Goal: Information Seeking & Learning: Learn about a topic

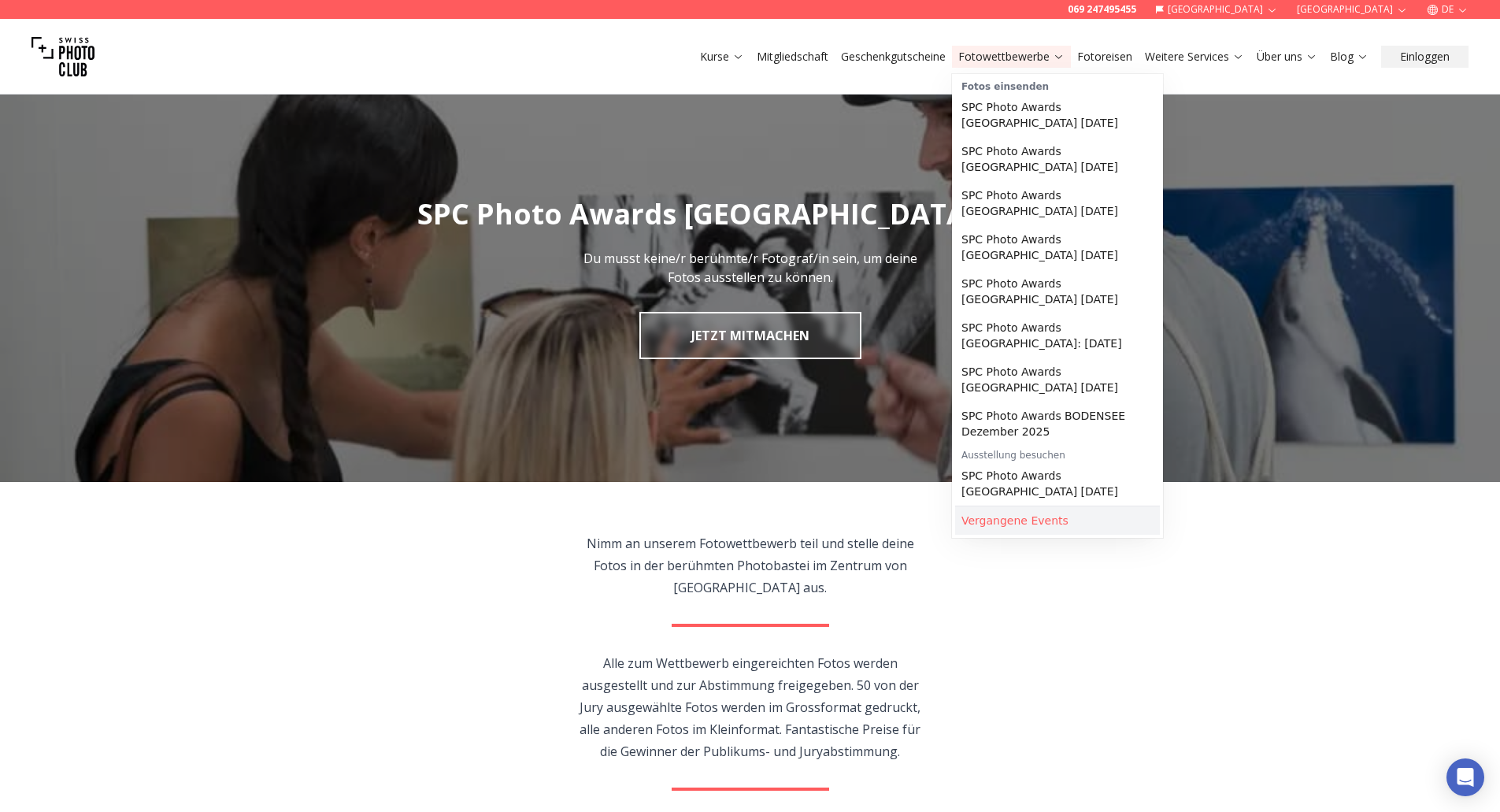
click at [1035, 506] on link "Vergangene Events" at bounding box center [1057, 520] width 205 height 28
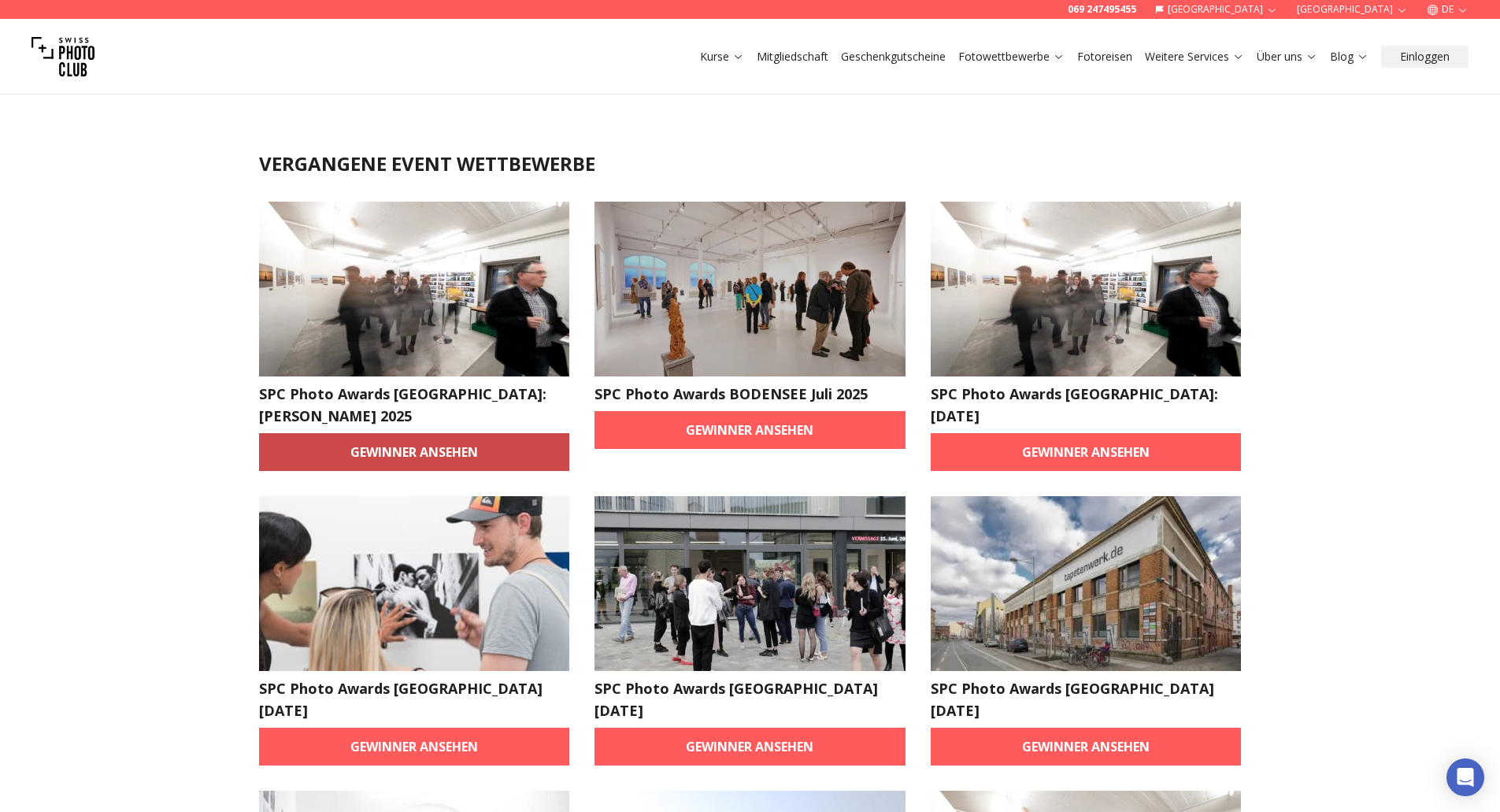
click at [382, 436] on link "Gewinner ansehen" at bounding box center [414, 452] width 311 height 38
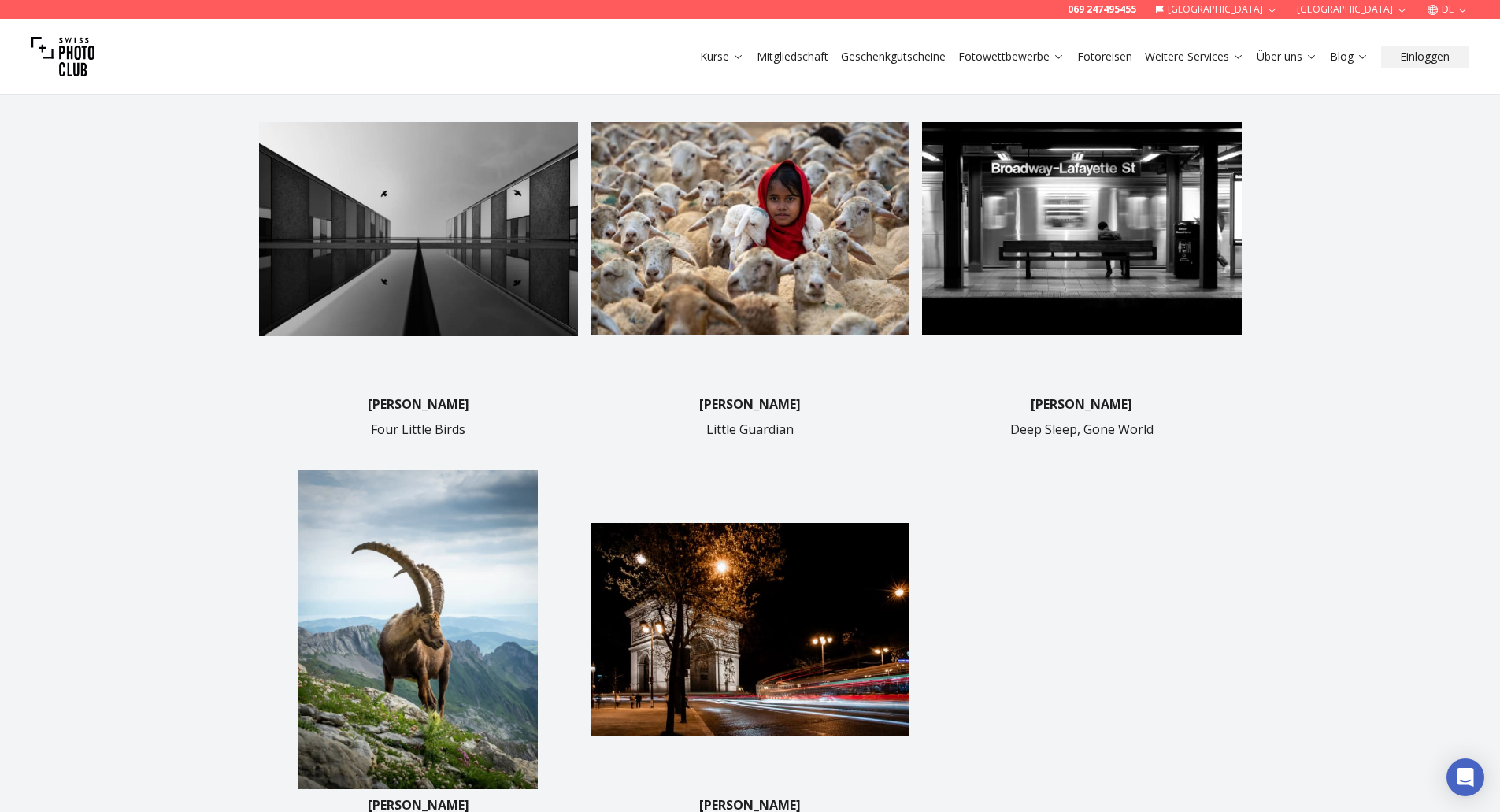
scroll to position [472, 0]
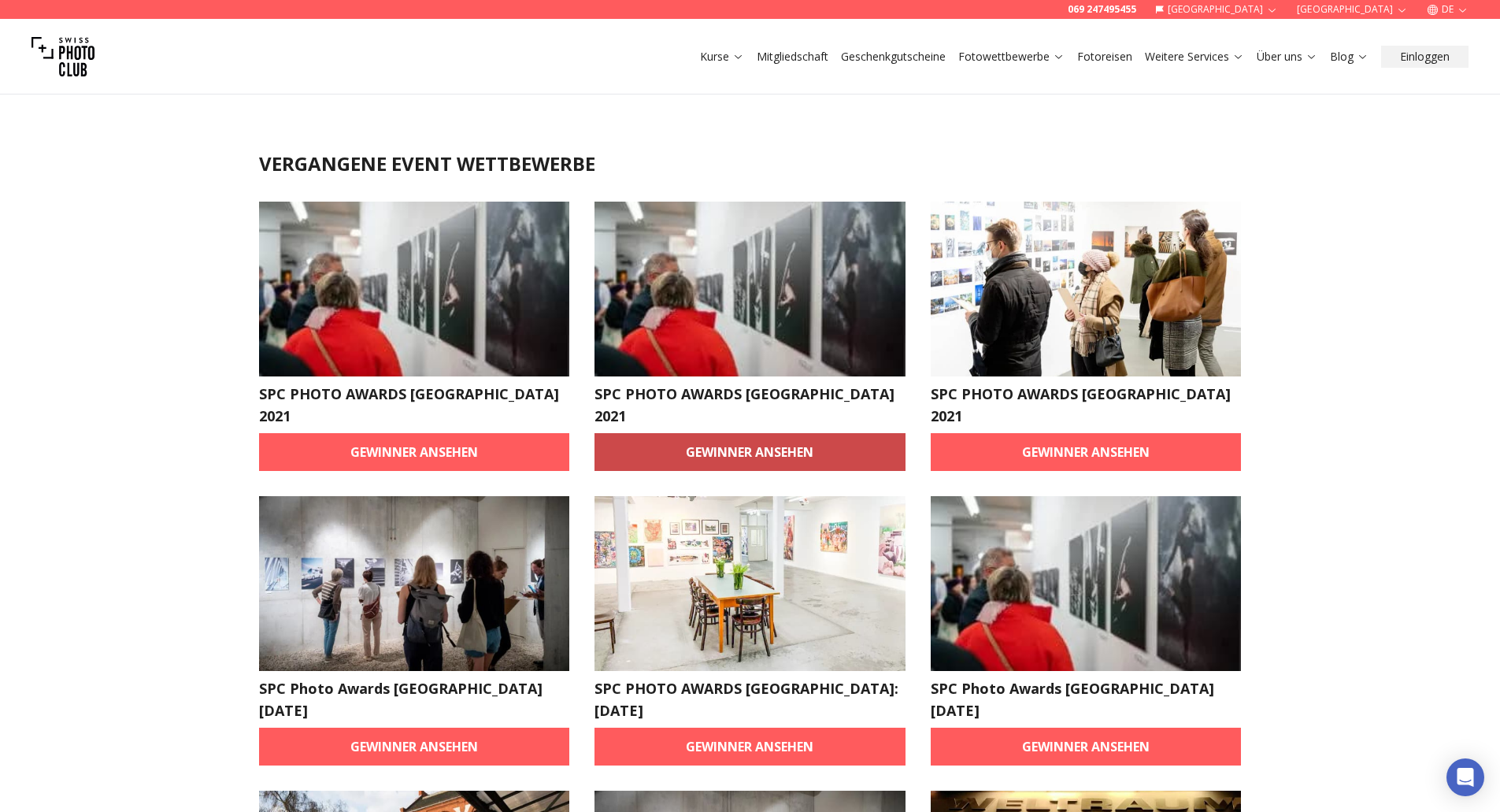
click at [759, 434] on link "Gewinner ansehen" at bounding box center [750, 452] width 311 height 38
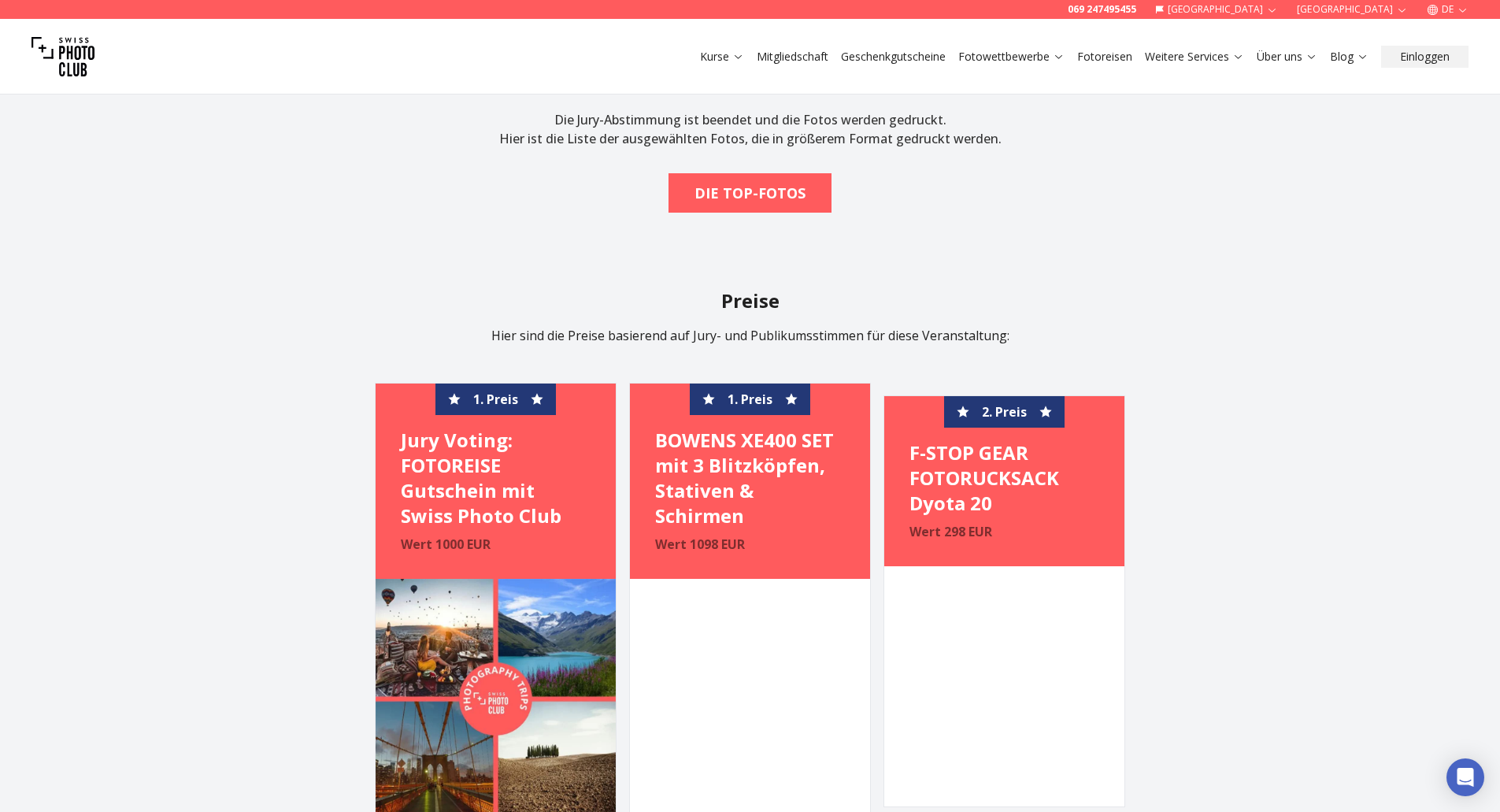
scroll to position [866, 0]
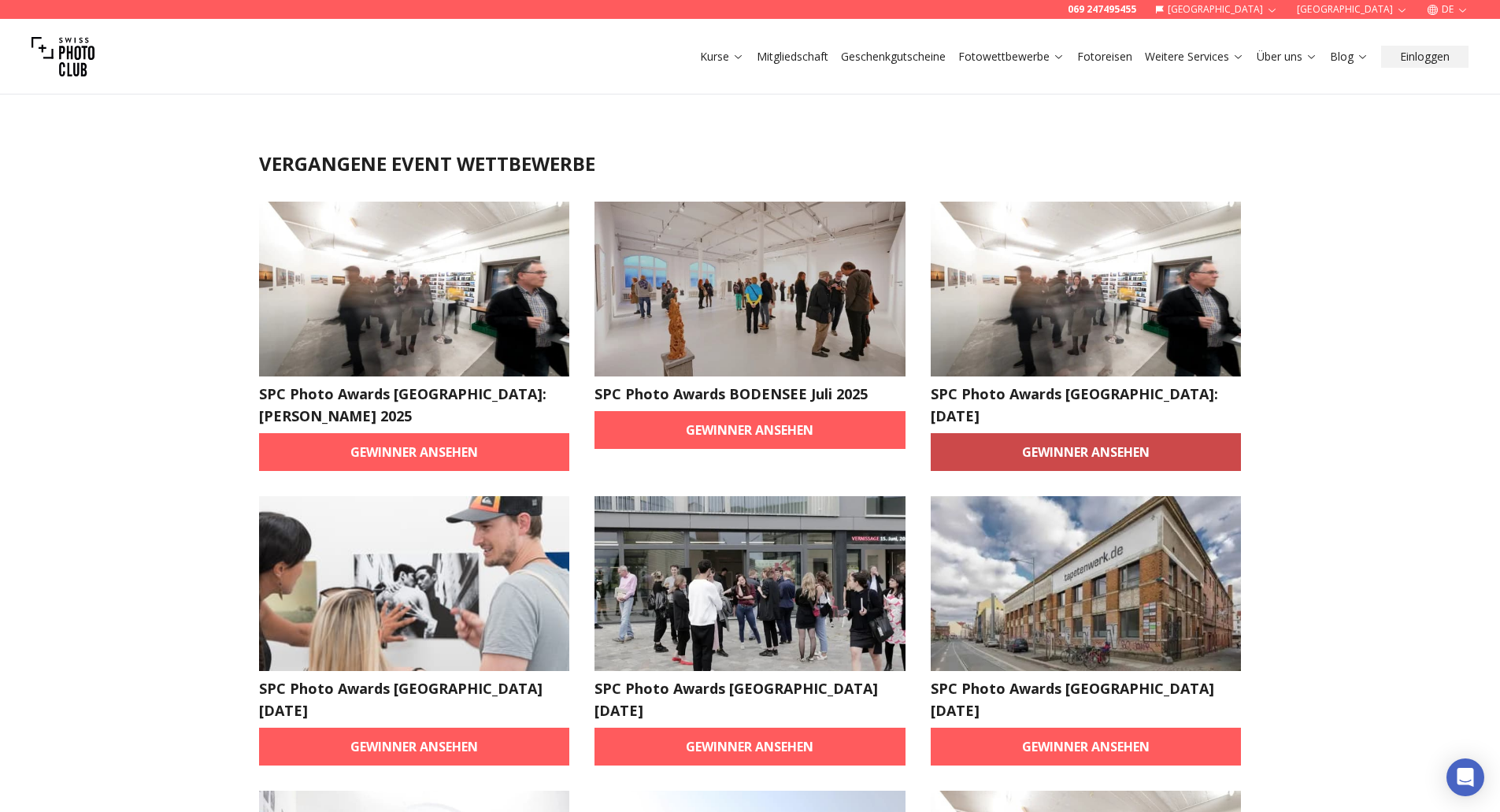
click at [1085, 433] on link "Gewinner ansehen" at bounding box center [1086, 452] width 311 height 38
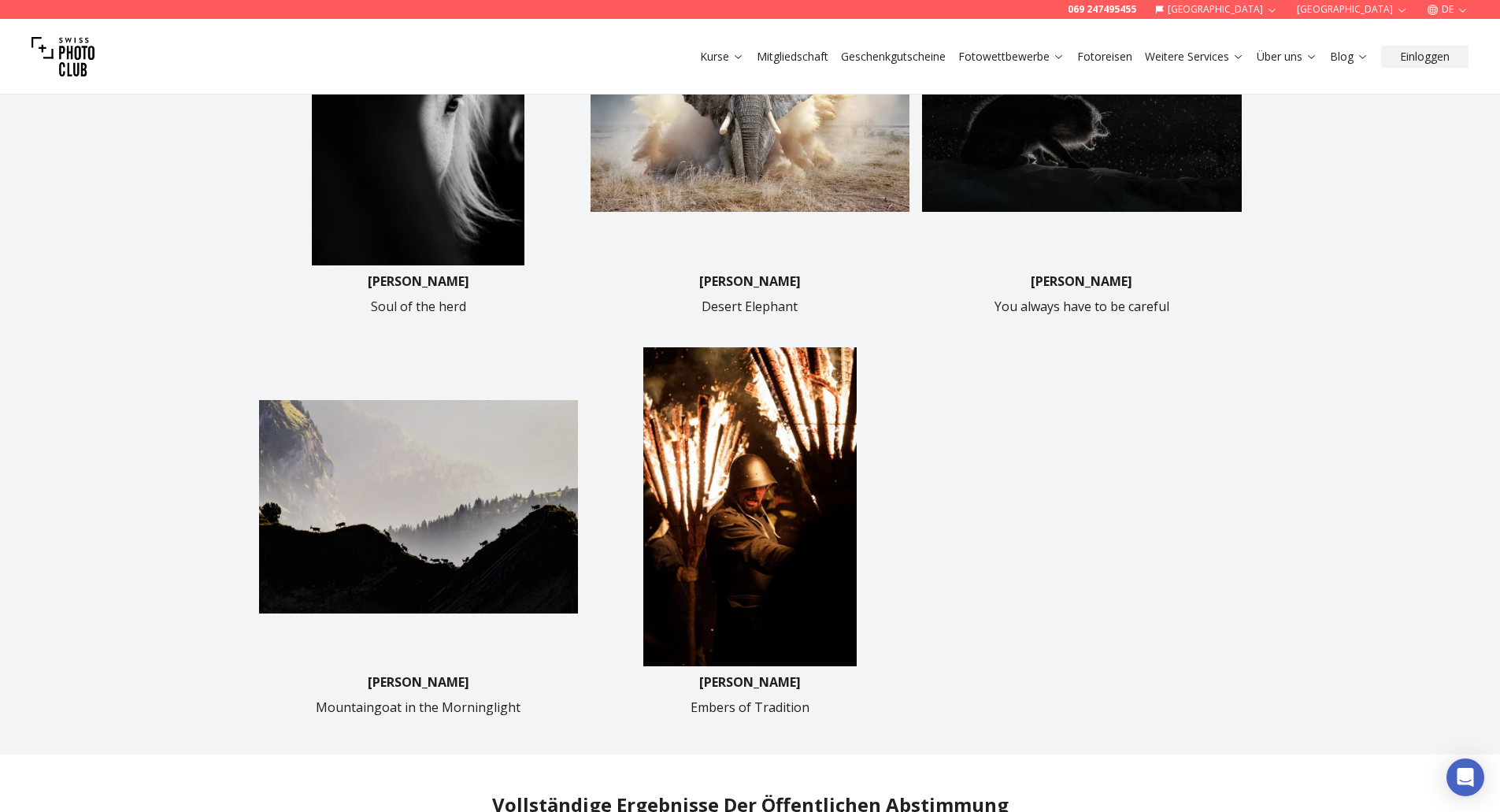
scroll to position [708, 0]
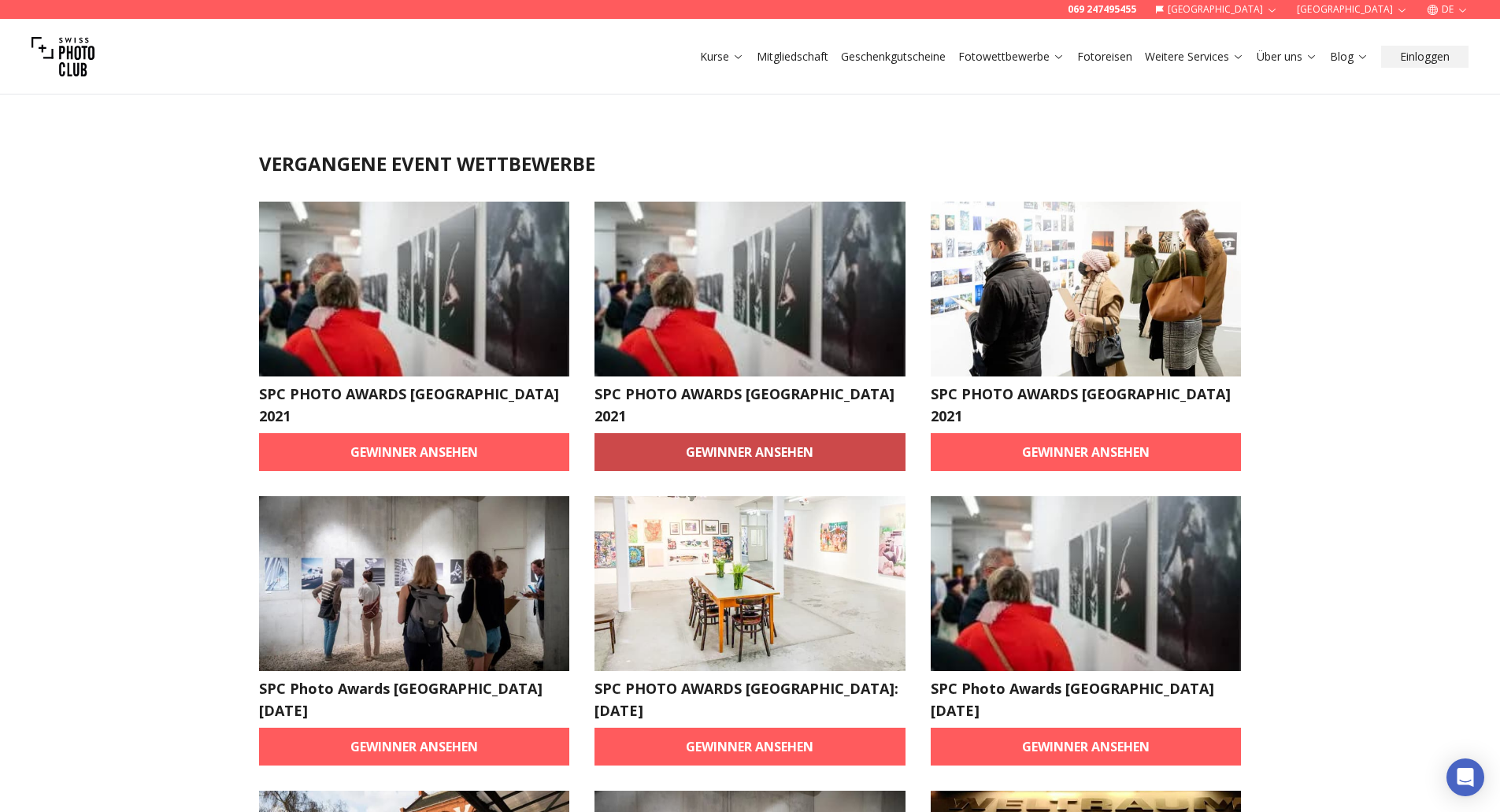
click at [779, 433] on link "Gewinner ansehen" at bounding box center [750, 452] width 311 height 38
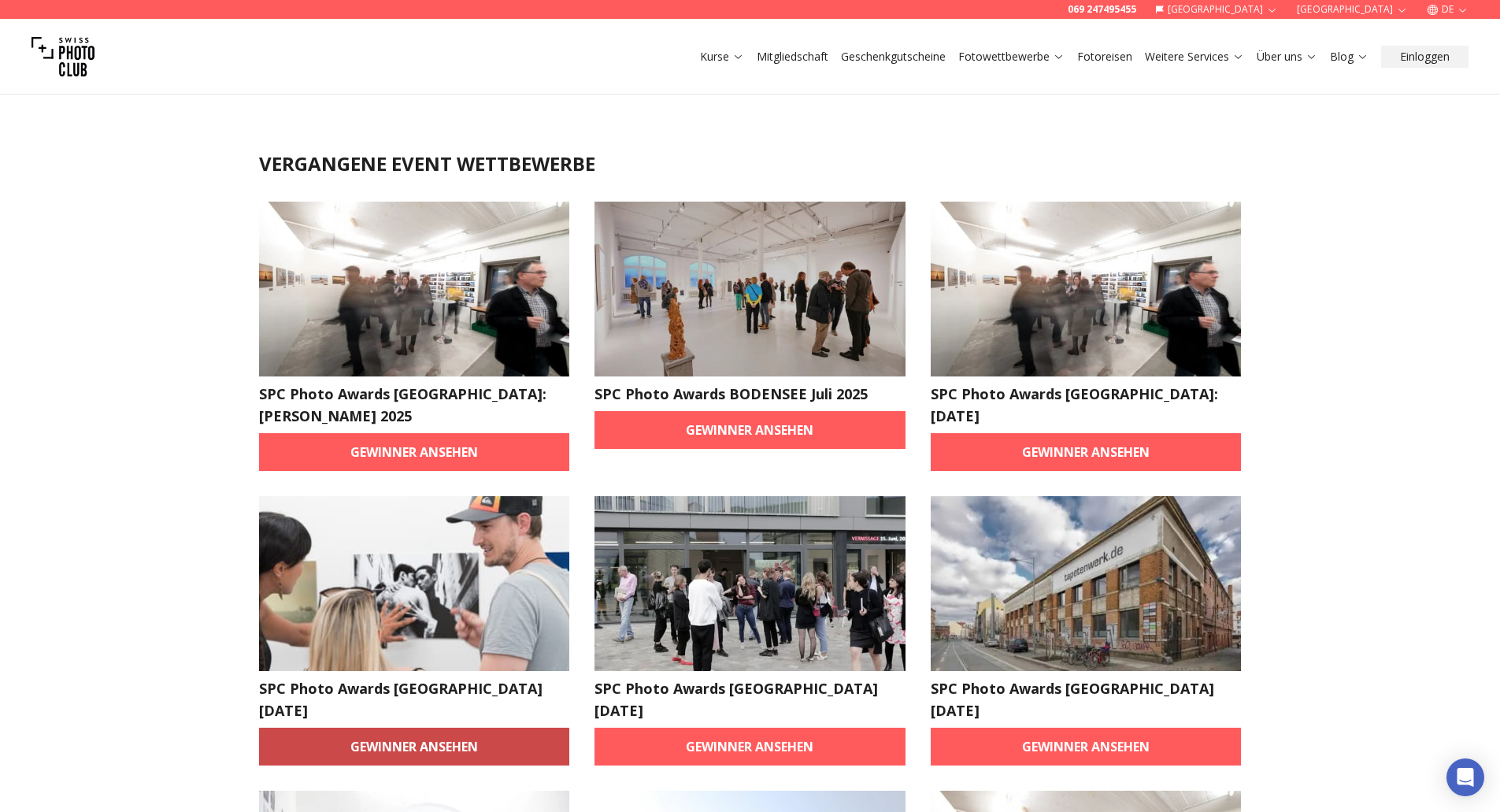
click at [435, 728] on link "Gewinner ansehen" at bounding box center [414, 747] width 311 height 38
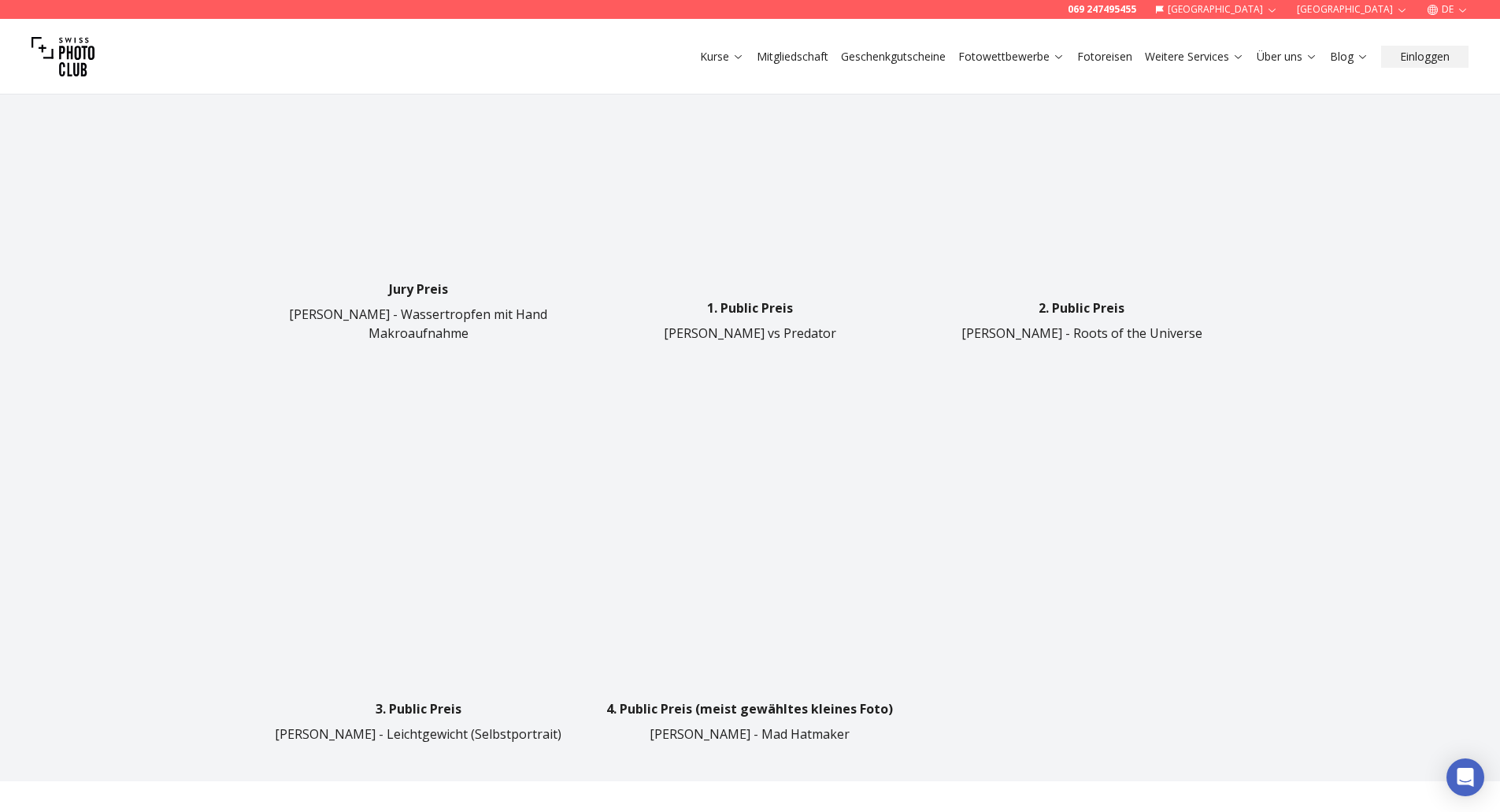
scroll to position [787, 0]
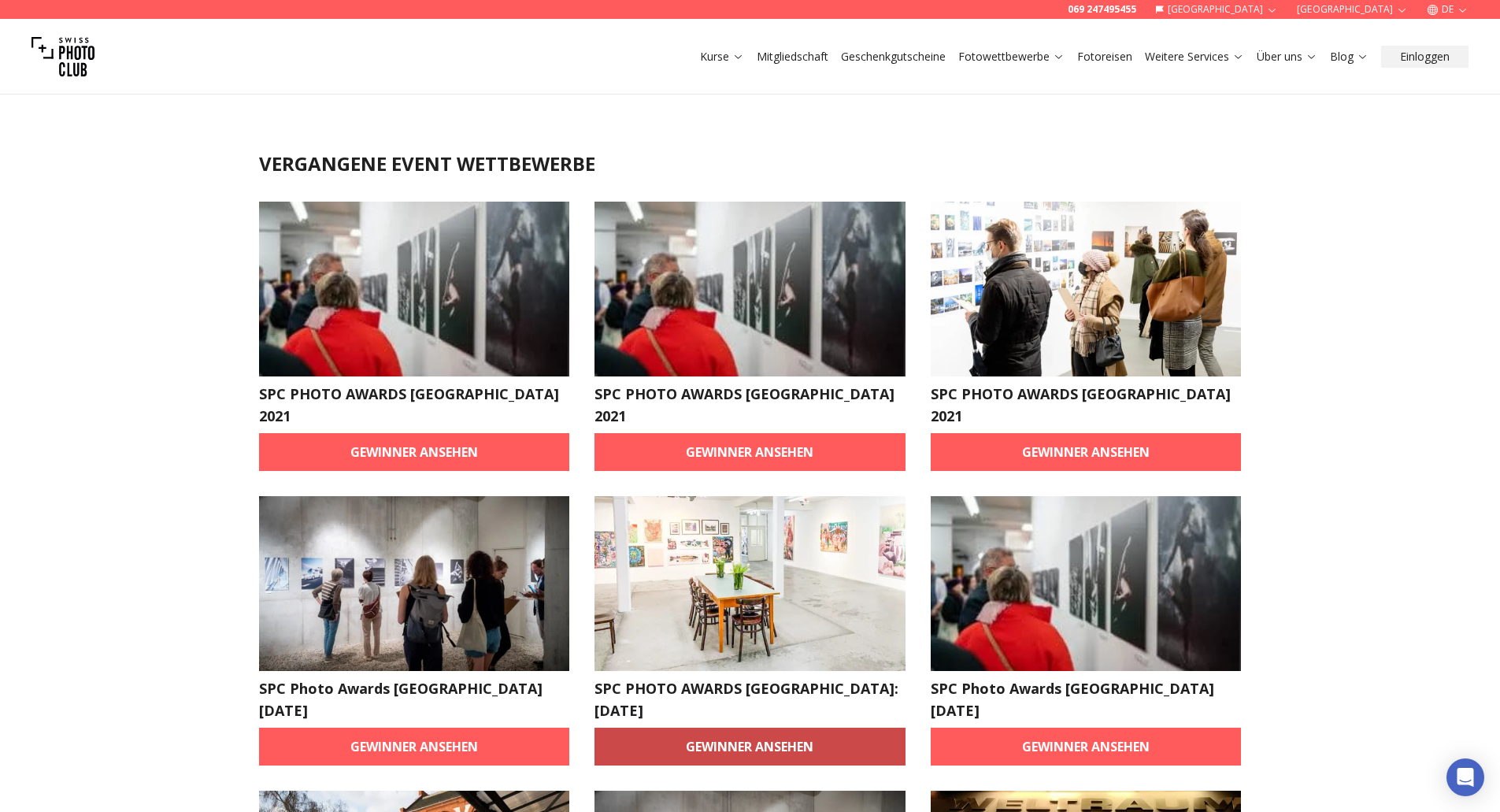
click at [718, 728] on link "Gewinner ansehen" at bounding box center [750, 747] width 311 height 38
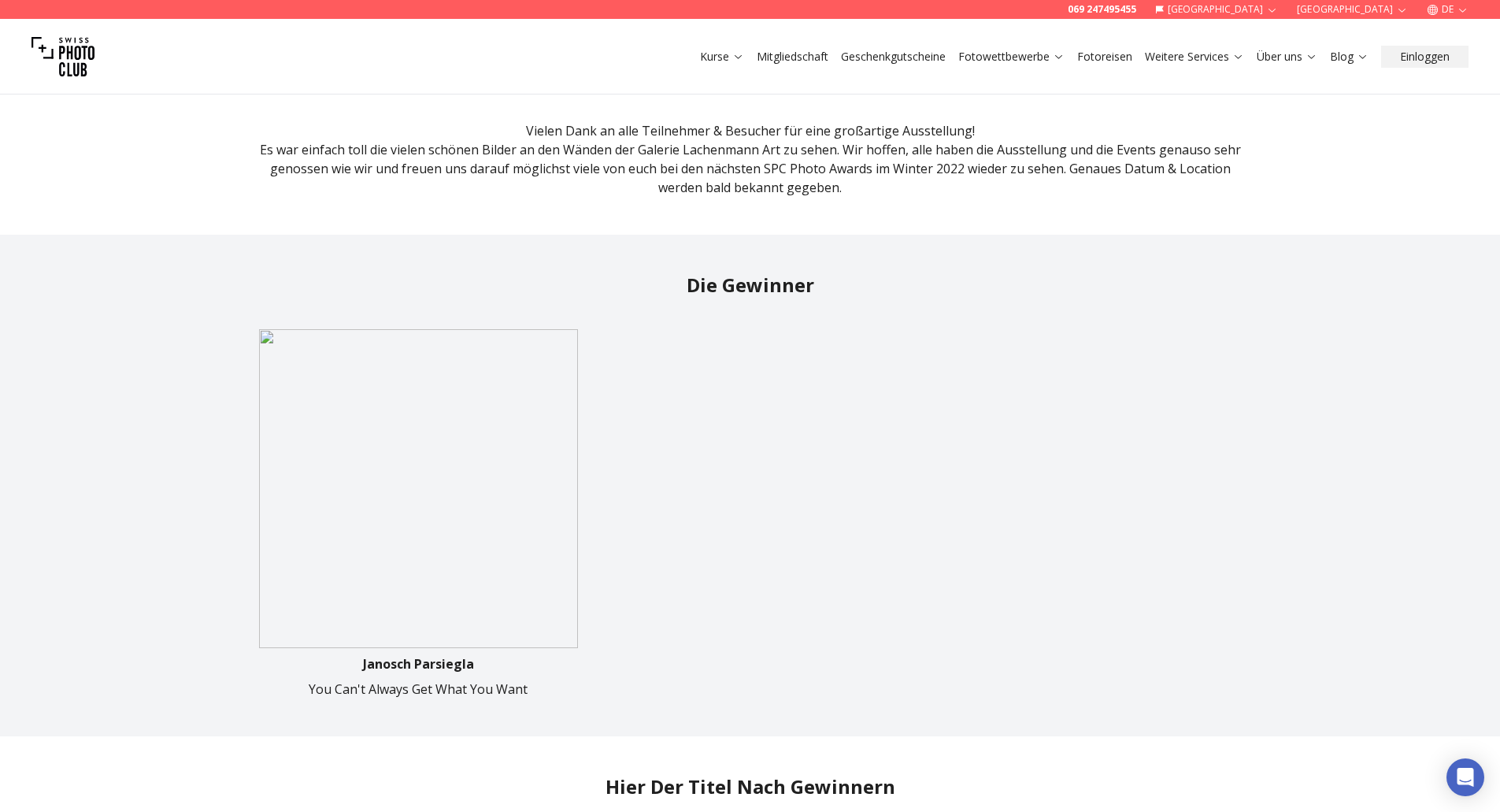
scroll to position [394, 0]
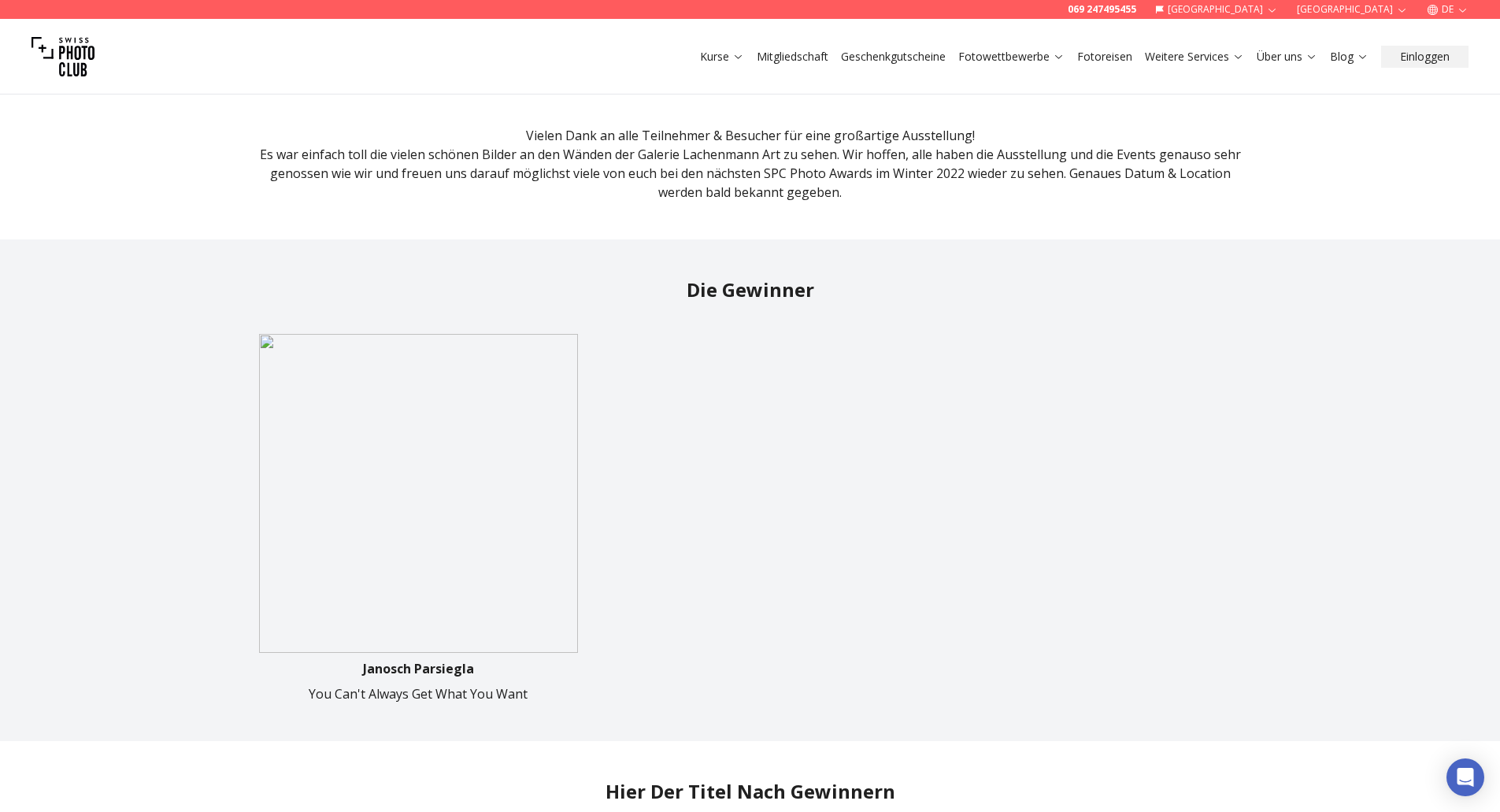
click at [353, 430] on img at bounding box center [419, 493] width 319 height 319
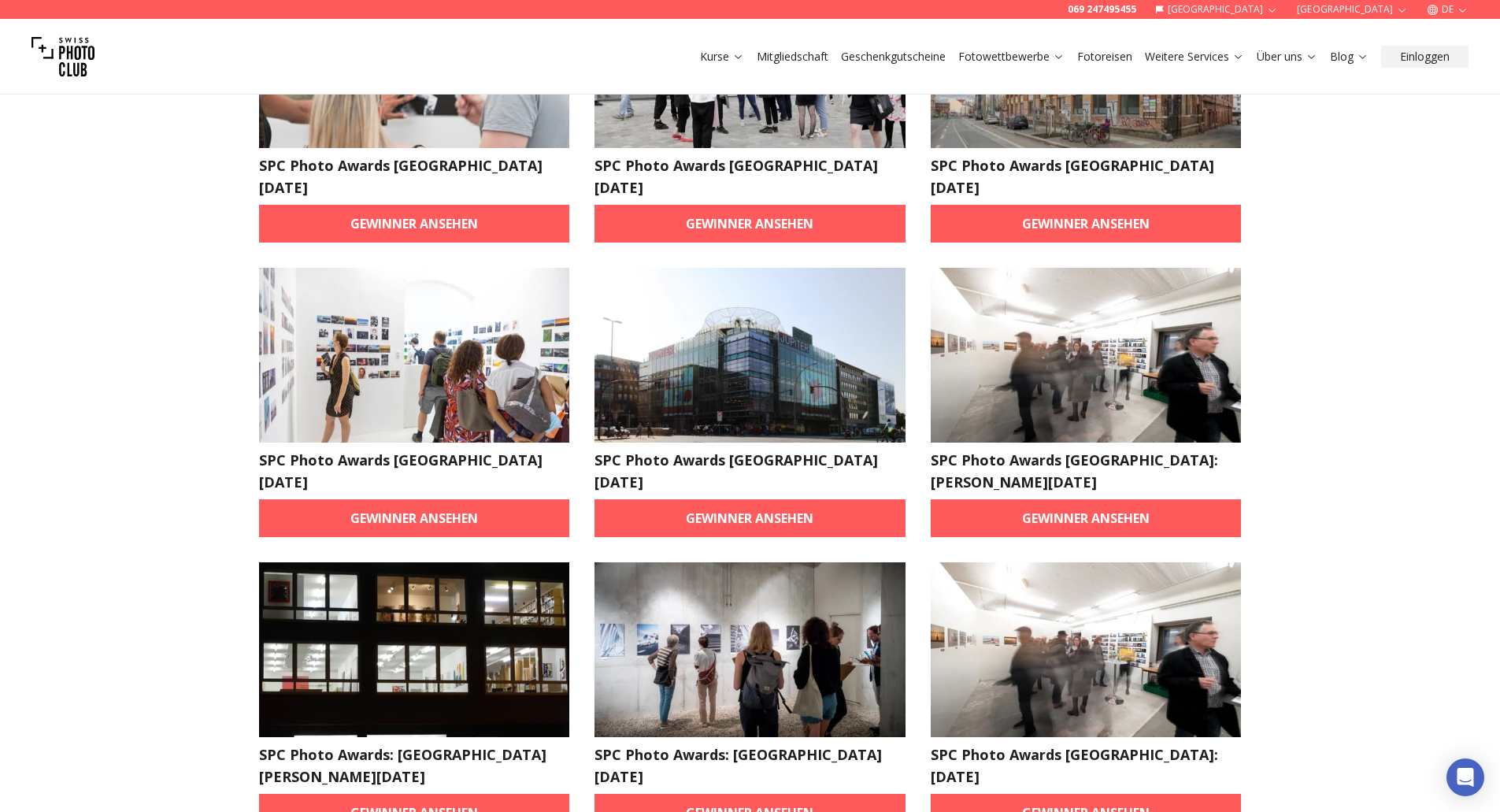
scroll to position [551, 0]
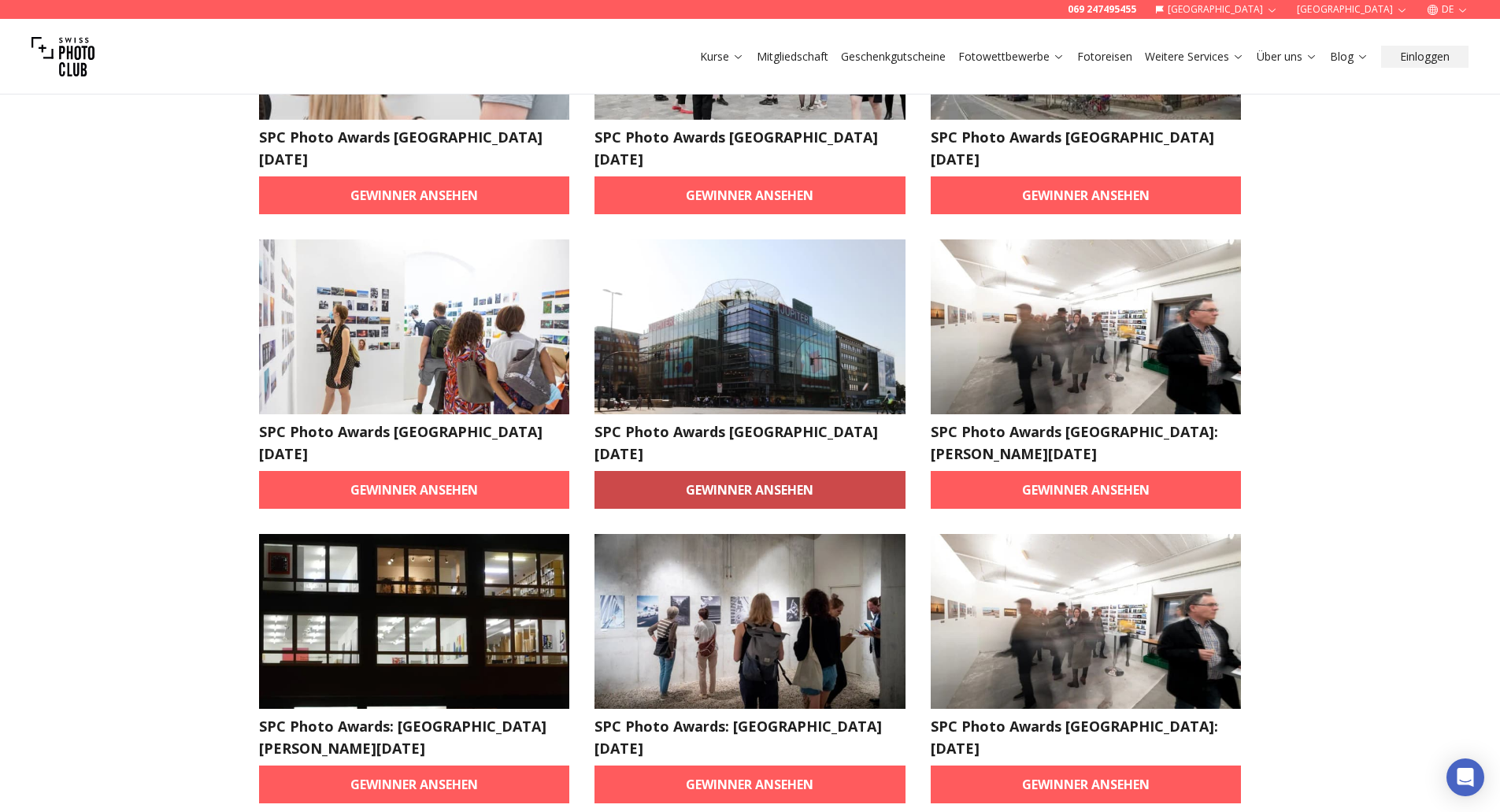
click at [727, 471] on link "Gewinner ansehen" at bounding box center [750, 489] width 311 height 38
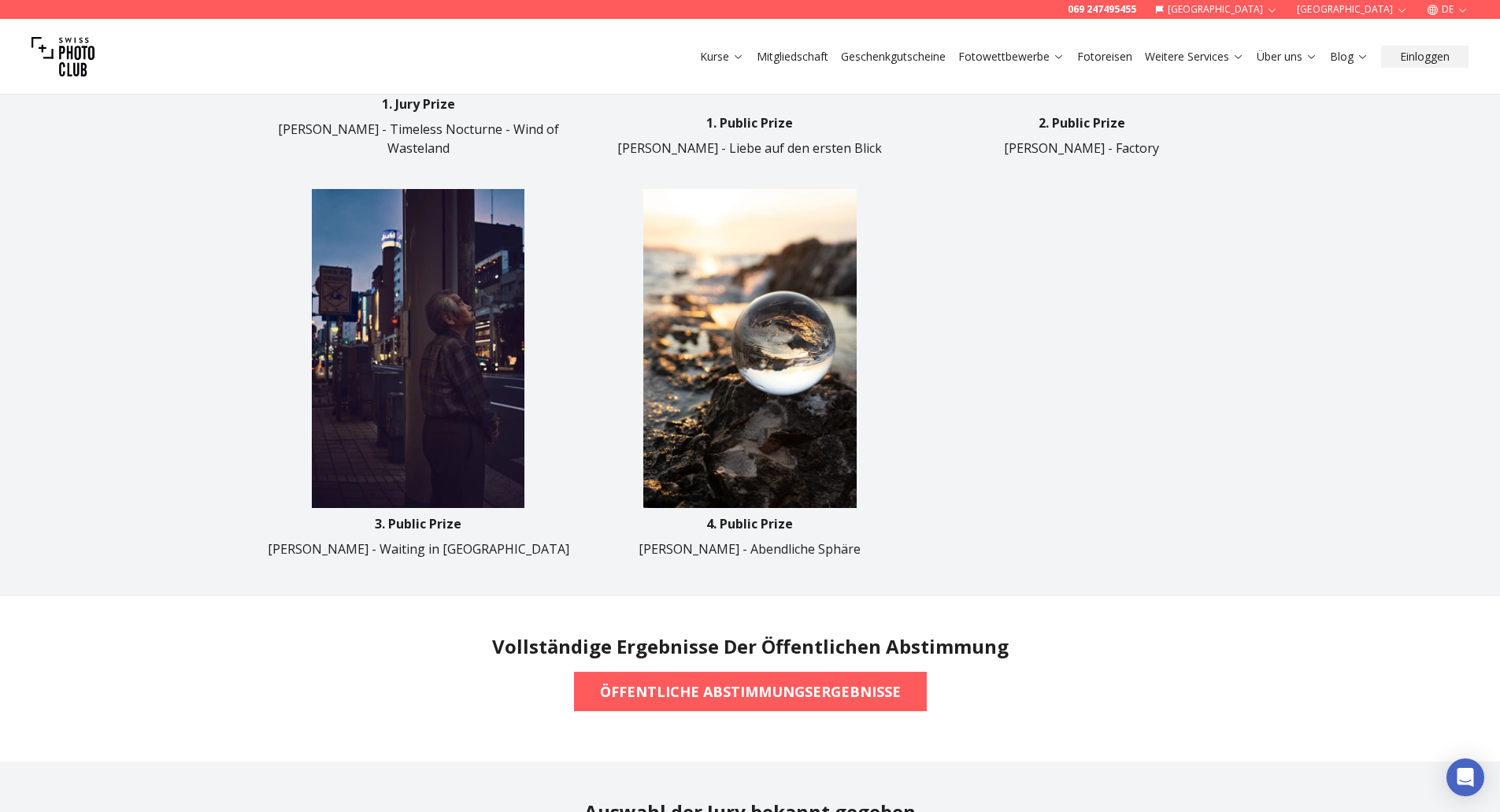
scroll to position [1023, 0]
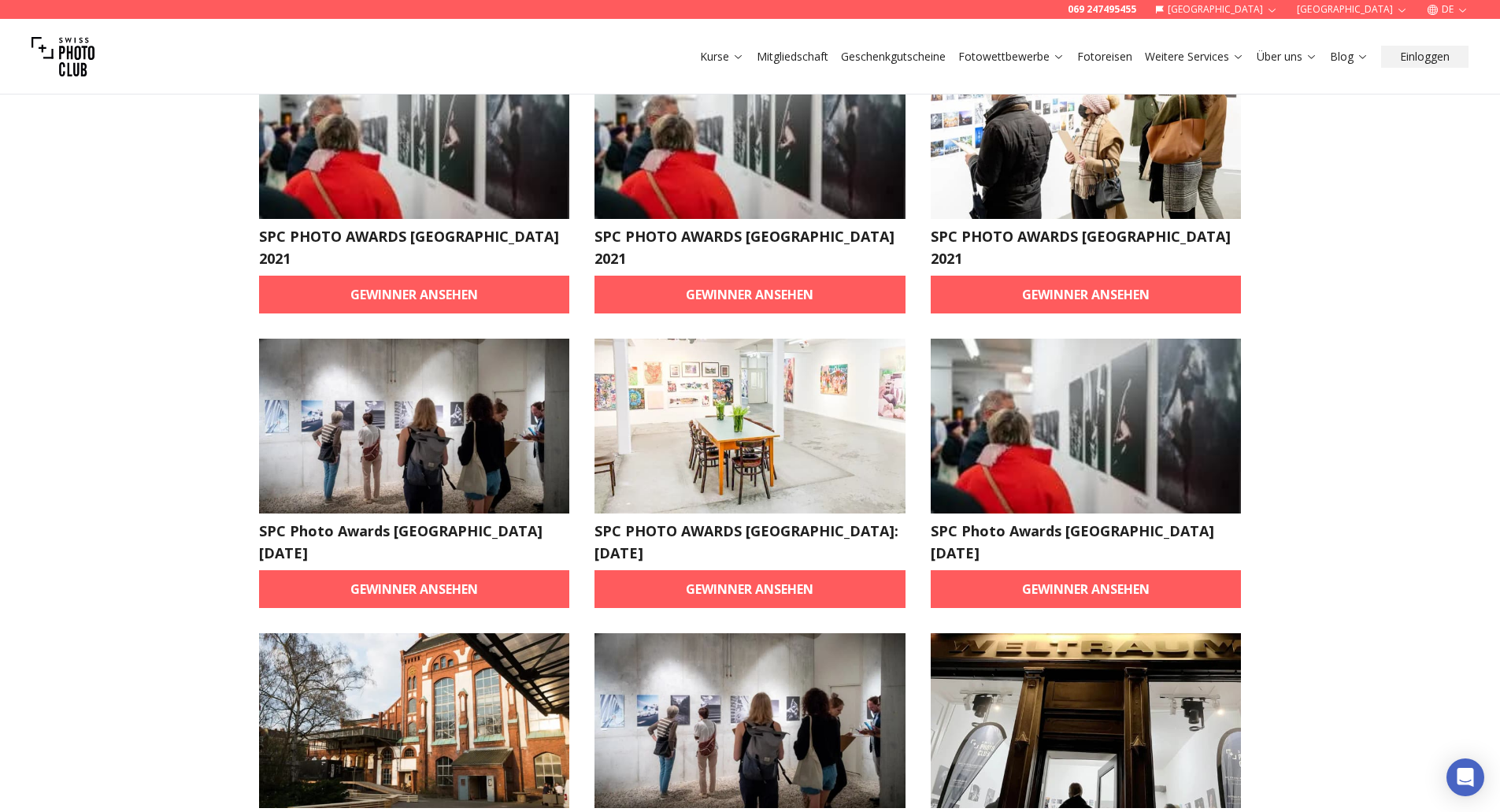
scroll to position [236, 0]
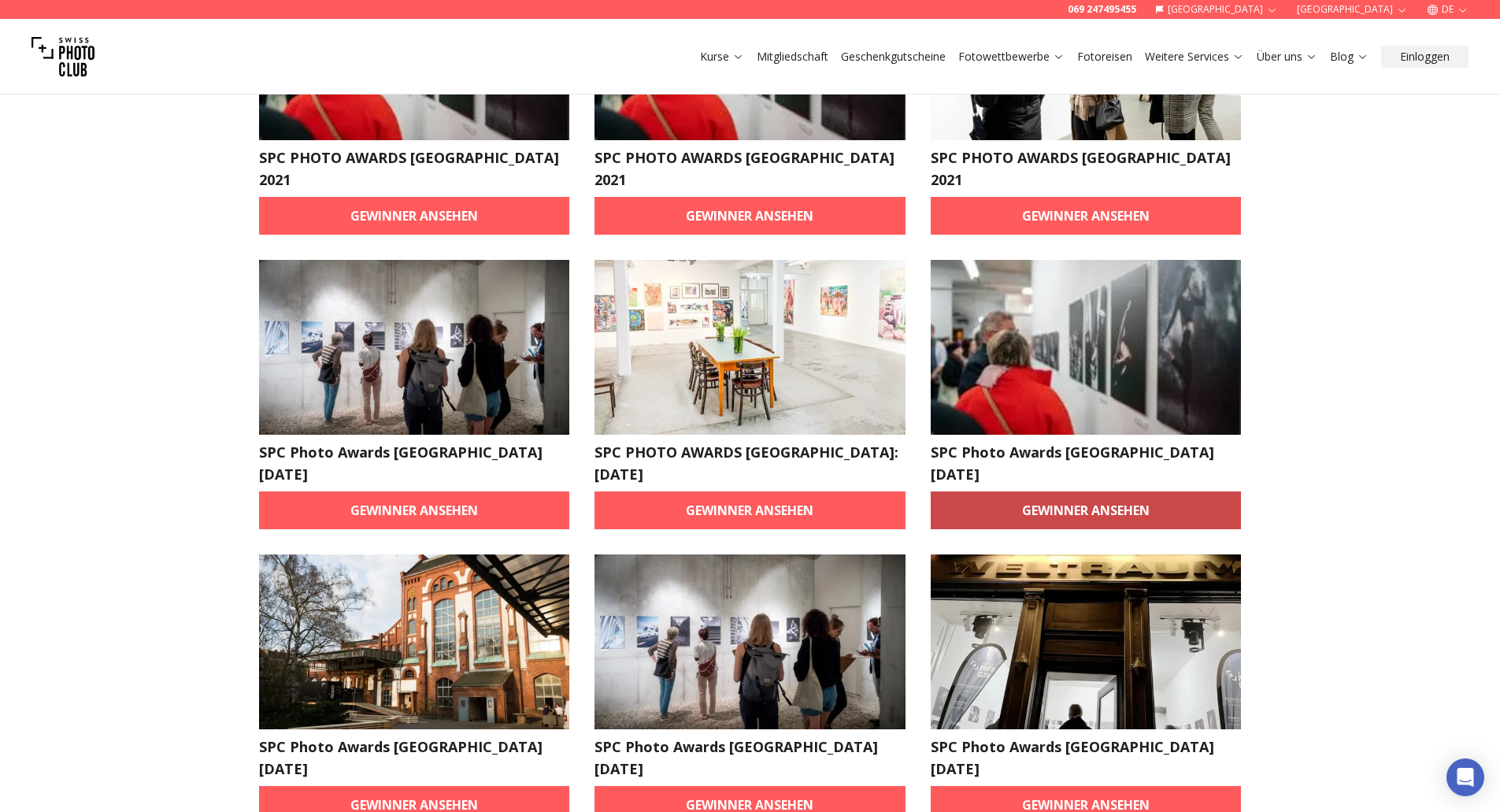
click at [1078, 492] on link "Gewinner ansehen" at bounding box center [1086, 510] width 311 height 38
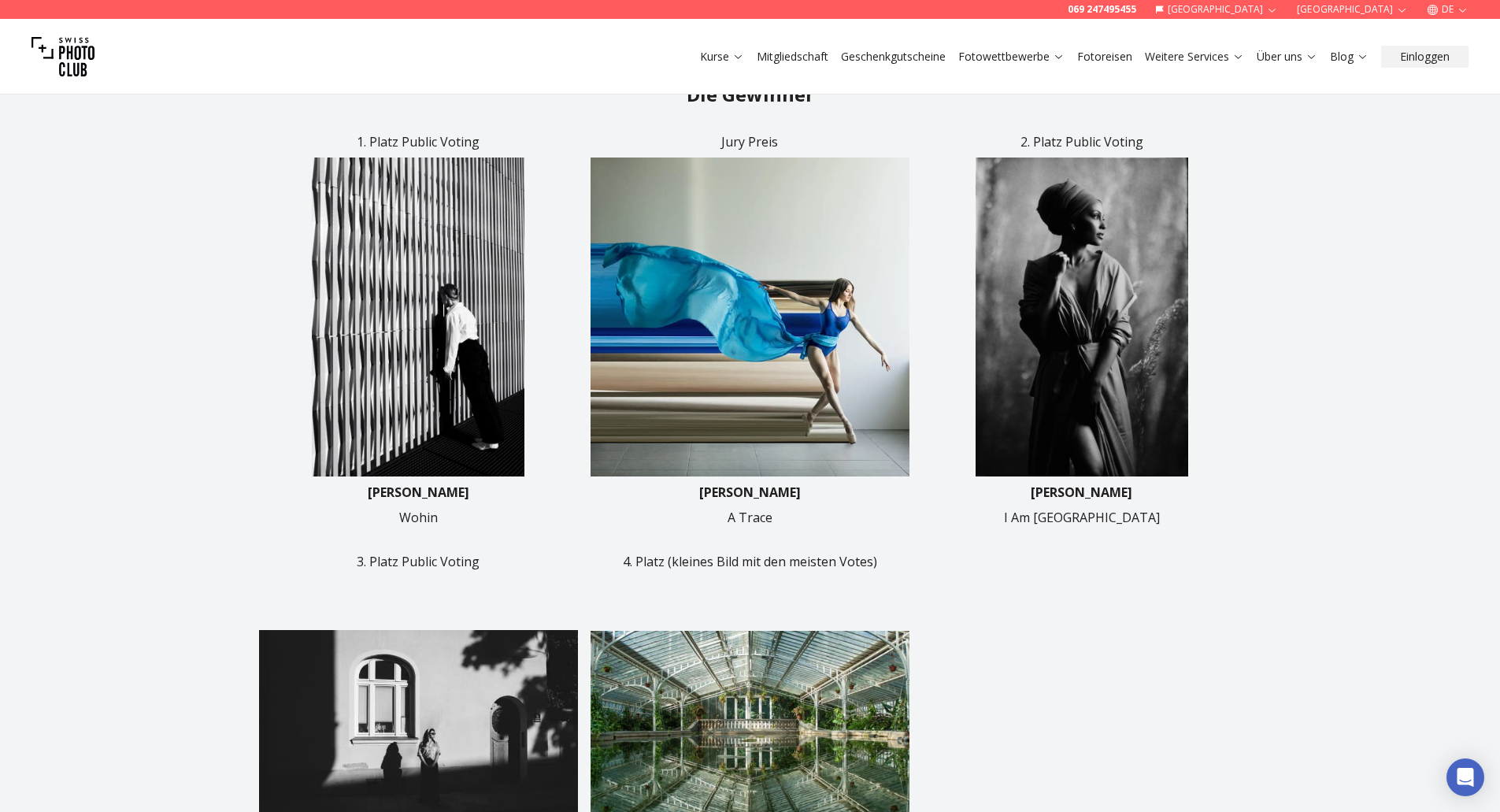
scroll to position [630, 0]
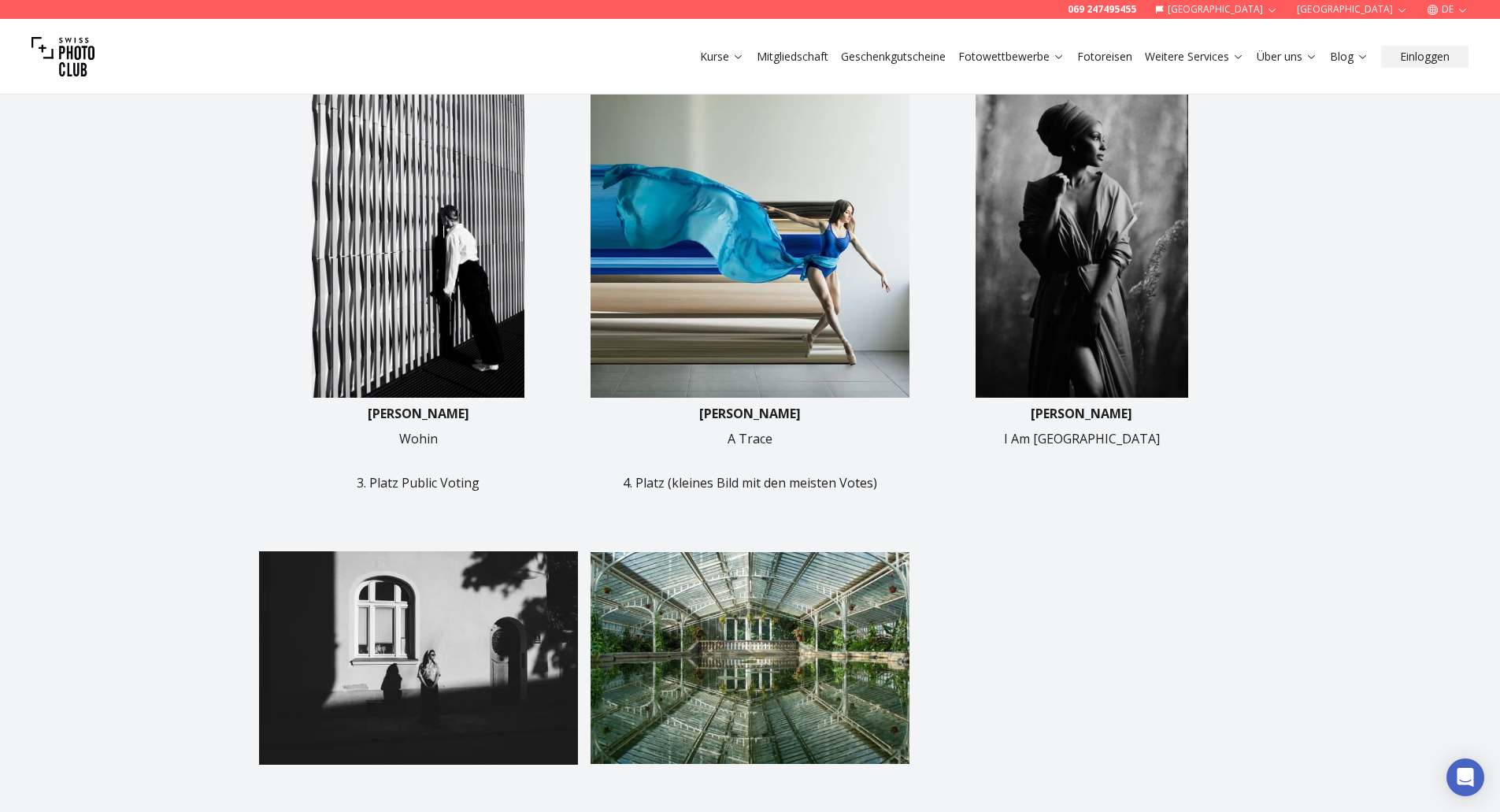
click at [771, 722] on img at bounding box center [750, 658] width 319 height 319
